Goal: Task Accomplishment & Management: Manage account settings

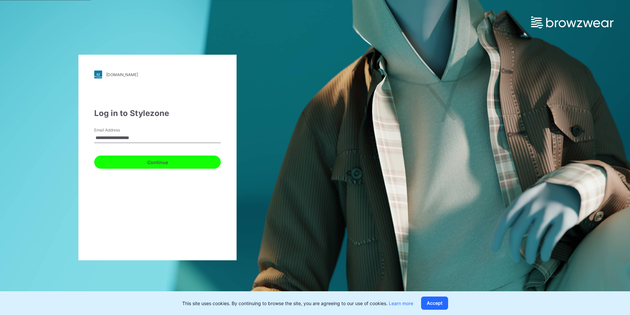
click at [143, 167] on button "Continue" at bounding box center [157, 162] width 127 height 13
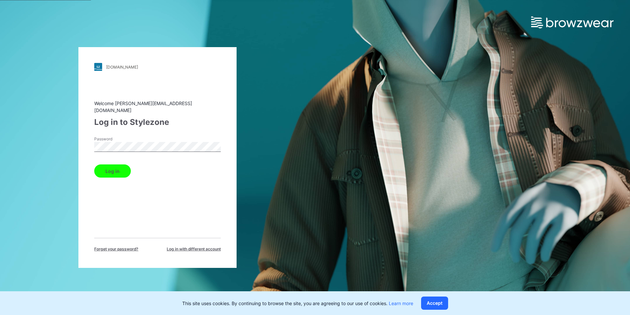
click at [126, 136] on label "Password" at bounding box center [117, 139] width 46 height 6
click at [94, 164] on button "Log in" at bounding box center [112, 170] width 37 height 13
